Goal: Navigation & Orientation: Find specific page/section

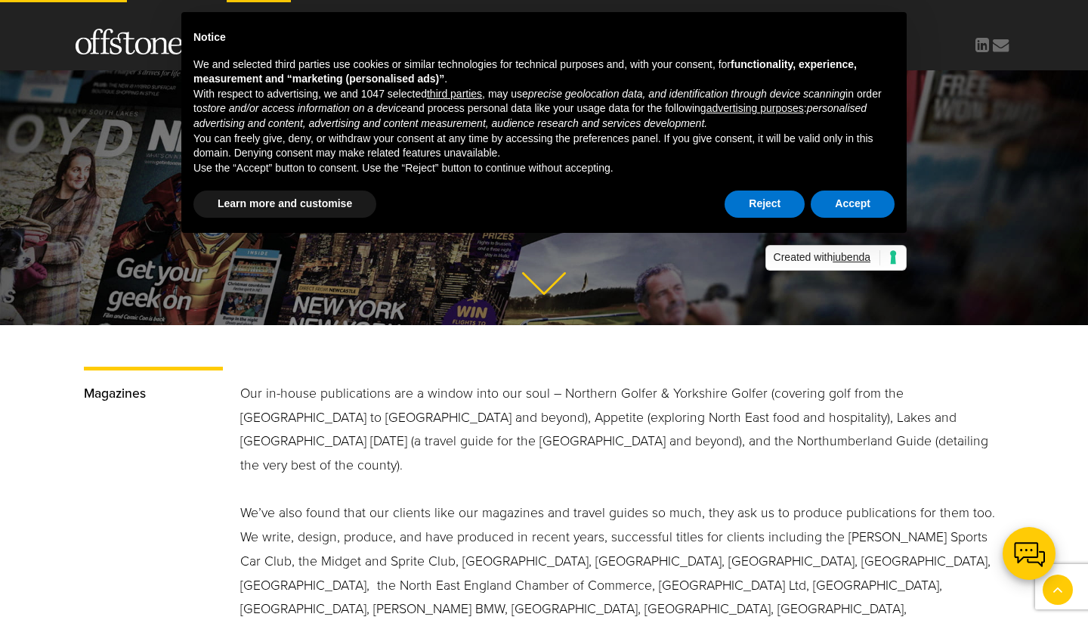
scroll to position [278, 0]
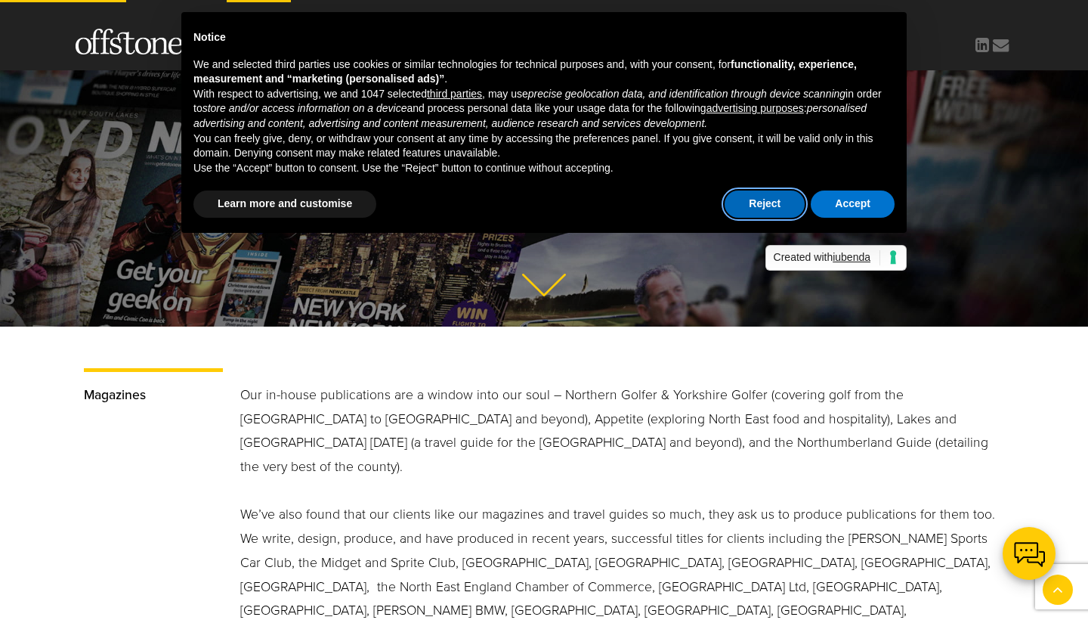
click at [778, 201] on button "Reject" at bounding box center [765, 203] width 80 height 27
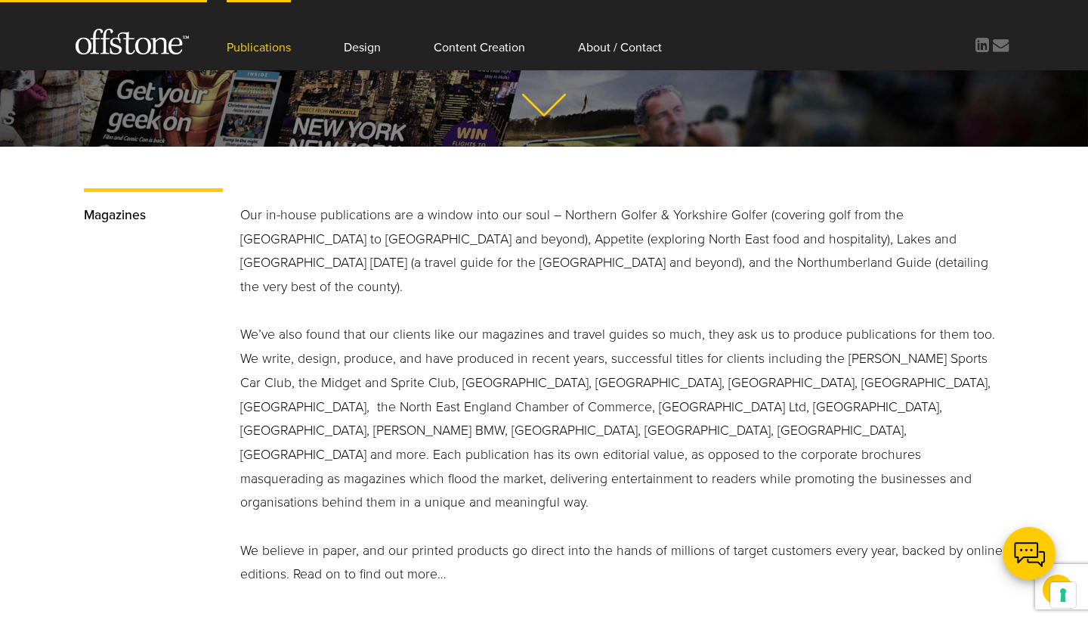
scroll to position [457, 0]
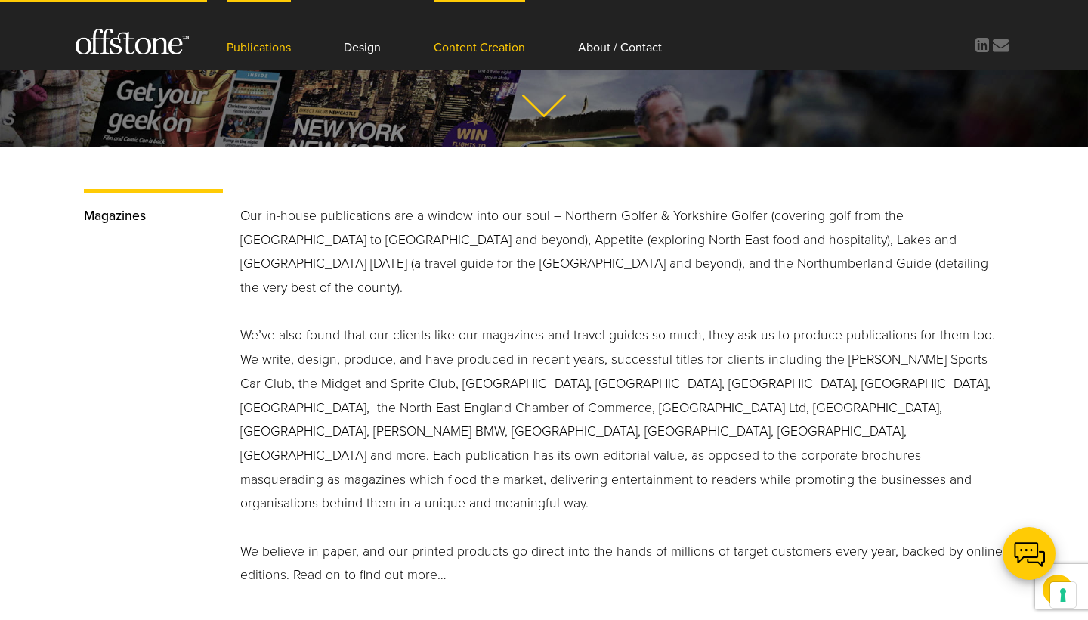
click at [484, 52] on link "Content Creation" at bounding box center [479, 35] width 91 height 70
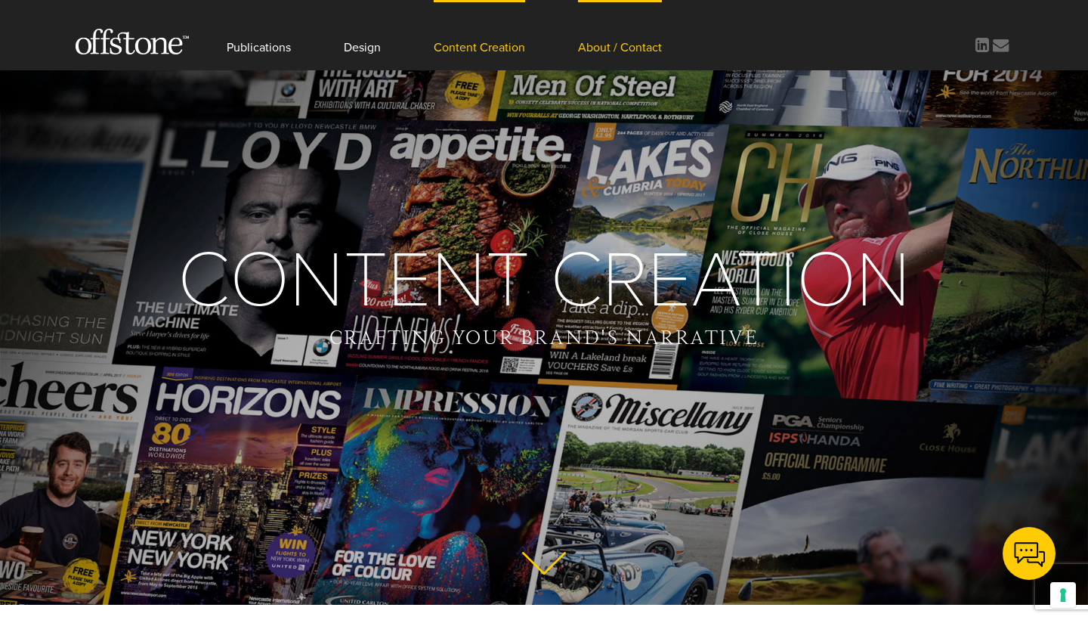
click at [640, 46] on link "About / Contact" at bounding box center [620, 35] width 84 height 70
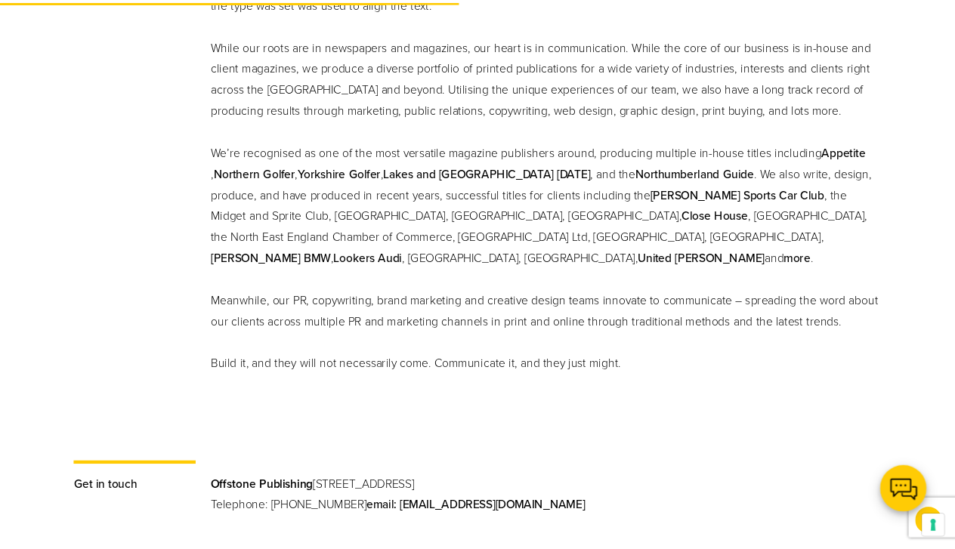
scroll to position [720, 0]
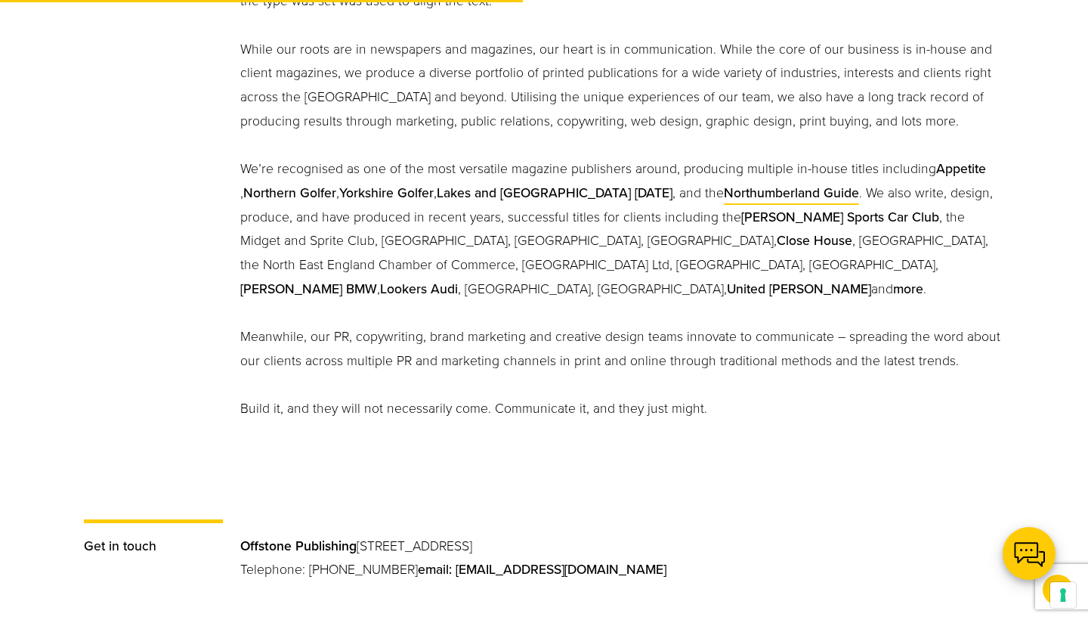
click at [724, 190] on link "Northumberland Guide" at bounding box center [791, 193] width 135 height 16
click at [724, 193] on link "Northumberland Guide" at bounding box center [791, 193] width 135 height 16
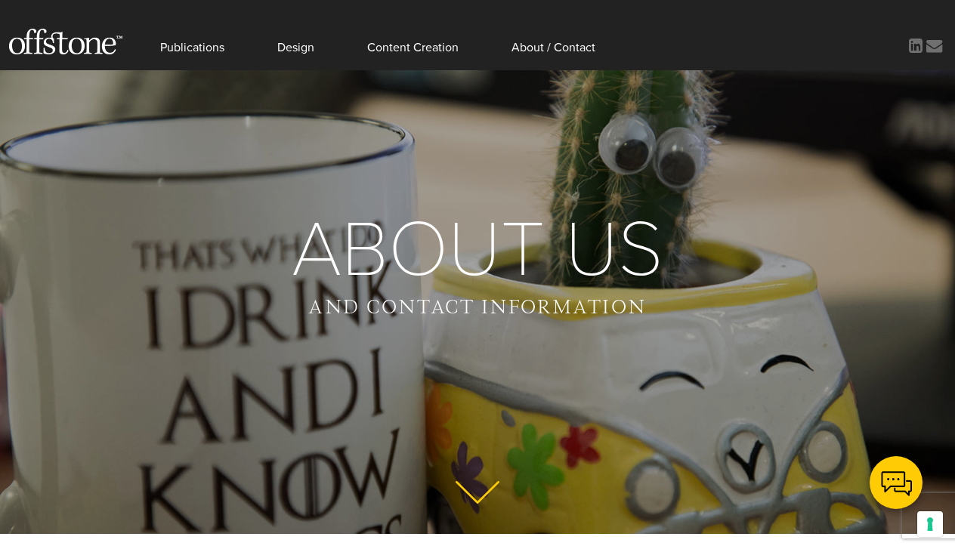
scroll to position [0, 0]
click at [577, 48] on link "About / Contact" at bounding box center [554, 35] width 84 height 70
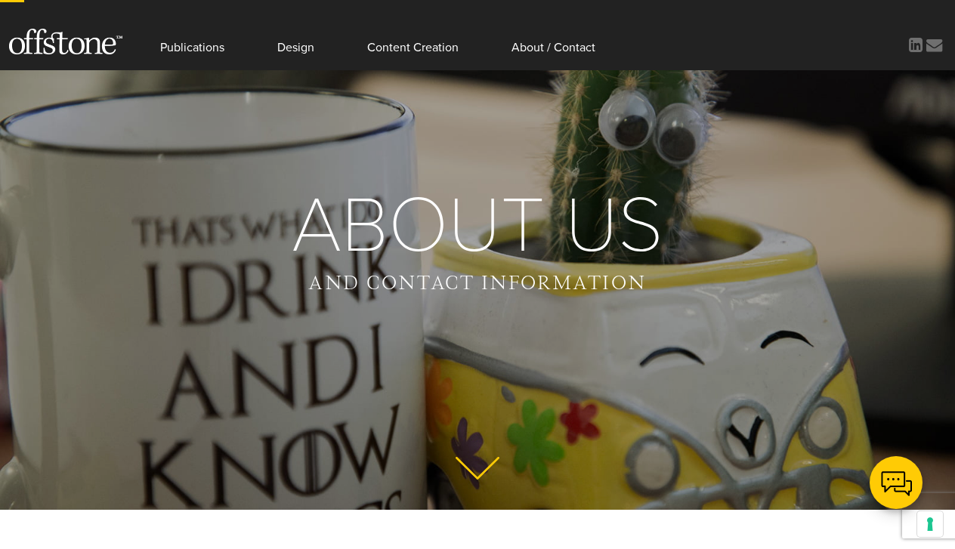
scroll to position [32, 0]
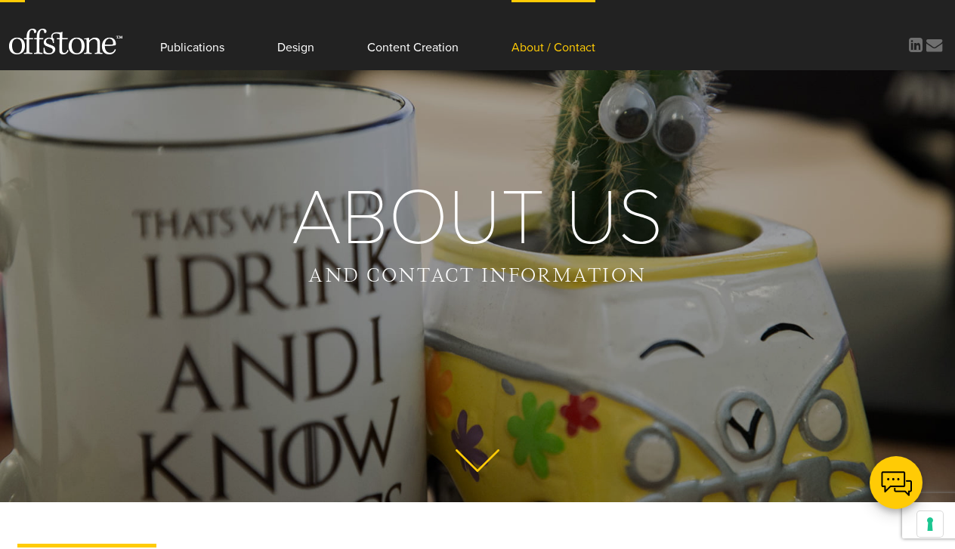
click at [575, 49] on link "About / Contact" at bounding box center [554, 35] width 84 height 70
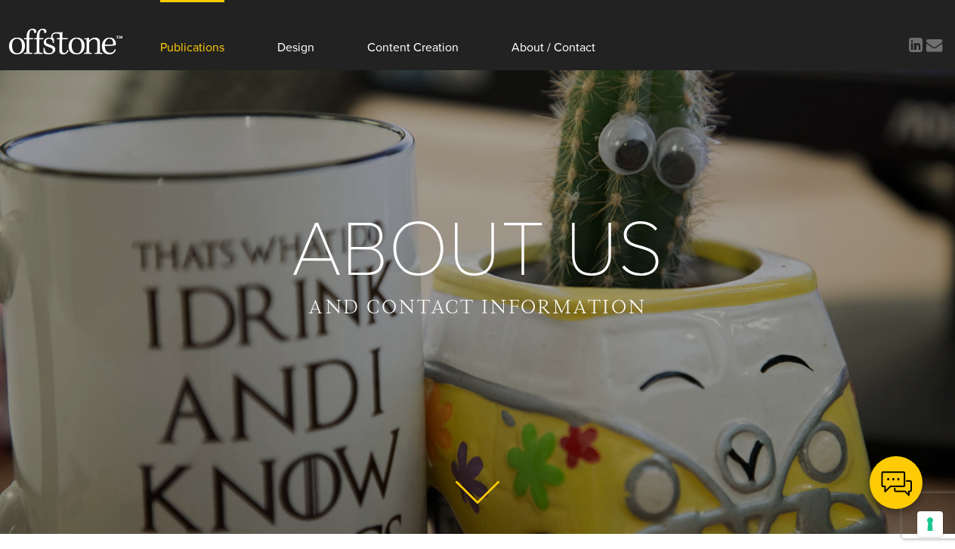
click at [202, 48] on link "Publications" at bounding box center [192, 35] width 64 height 70
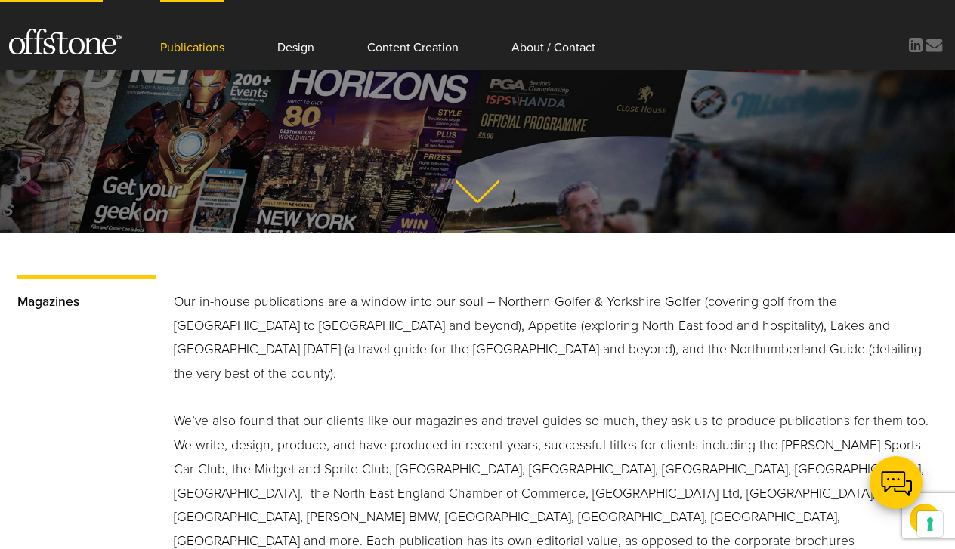
scroll to position [268, 0]
